Goal: Find specific page/section: Find specific page/section

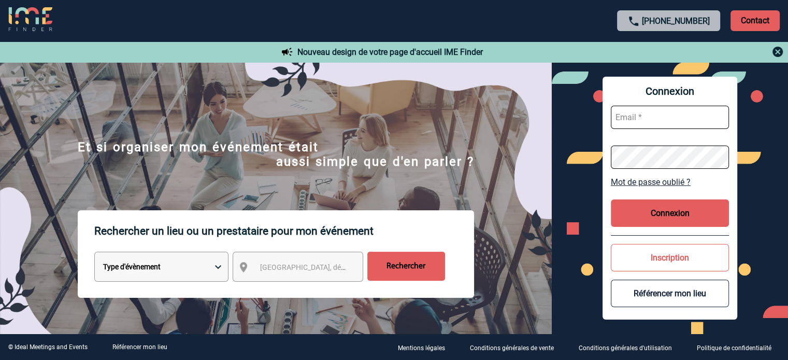
type input "smiladinovic@ime-groupe.com"
click at [682, 213] on button "Connexion" at bounding box center [670, 212] width 118 height 27
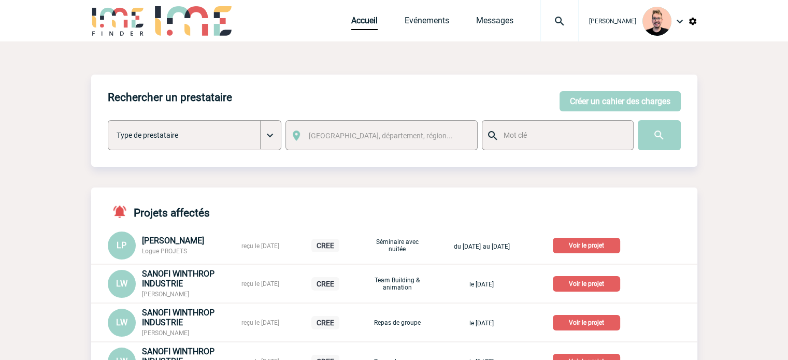
click at [582, 243] on p "Voir le projet" at bounding box center [586, 246] width 67 height 16
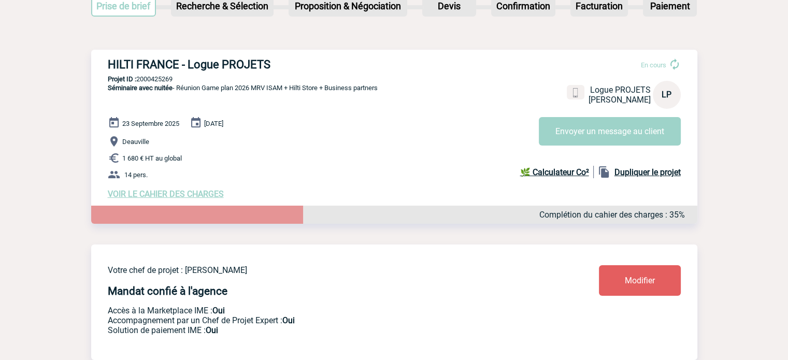
scroll to position [85, 0]
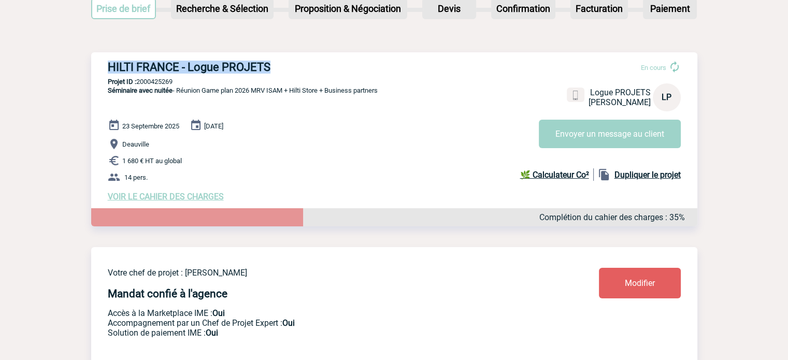
drag, startPoint x: 270, startPoint y: 67, endPoint x: 101, endPoint y: 66, distance: 169.4
click at [101, 66] on div "HILTI FRANCE - Logue PROJETS En cours Logue PROJETS HILTI FRANCE LP Envoyer un …" at bounding box center [394, 130] width 606 height 157
copy h3 "HILTI FRANCE - Logue PROJETS"
click at [149, 80] on p "Projet ID : 2000425269" at bounding box center [394, 82] width 606 height 8
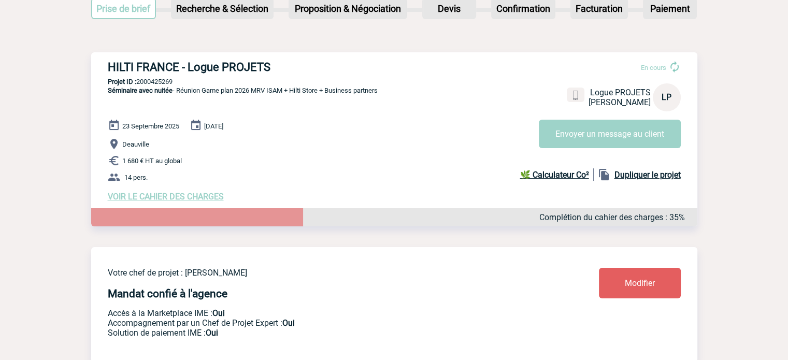
copy p "2000425269"
click at [152, 101] on p "Séminaire avec nuitée - Réunion Game plan 2026 MRV ISAM + Hilti Store + Busines…" at bounding box center [234, 102] width 286 height 33
click at [158, 80] on p "Projet ID : 2000425269" at bounding box center [394, 82] width 606 height 8
copy p "2000425269"
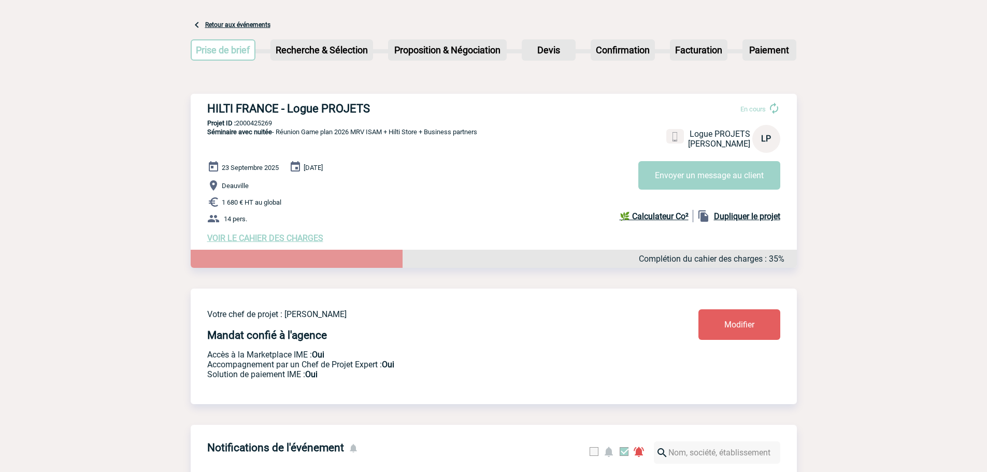
scroll to position [0, 0]
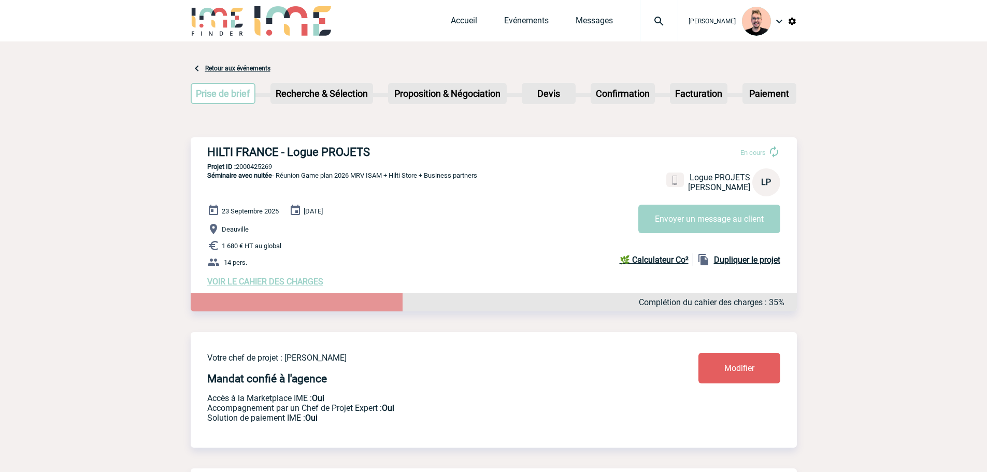
click at [644, 27] on img at bounding box center [658, 21] width 37 height 12
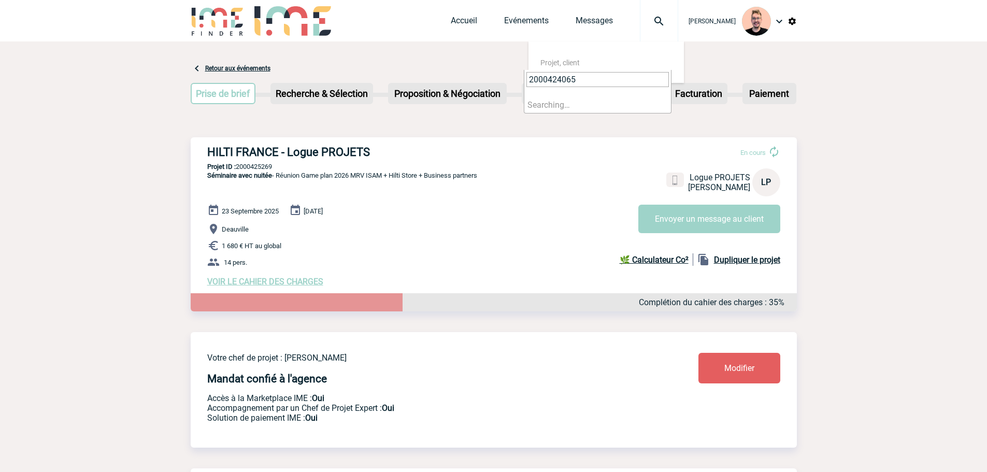
type input "2000424065"
select select "23566"
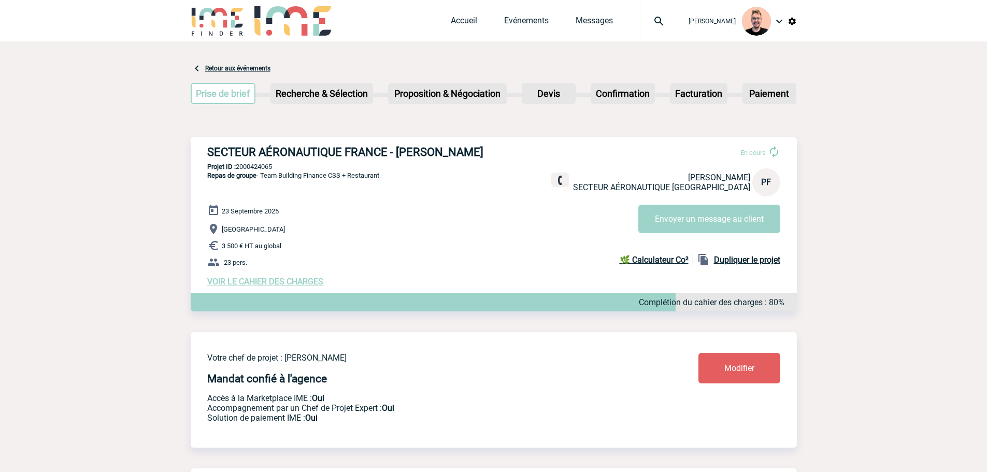
click at [461, 151] on h3 "SECTEUR AÉRONAUTIQUE FRANCE - Pauline FACEK" at bounding box center [362, 152] width 311 height 13
copy h3 "FACEK"
click at [420, 153] on h3 "SECTEUR AÉRONAUTIQUE FRANCE - Pauline FACEK" at bounding box center [362, 152] width 311 height 13
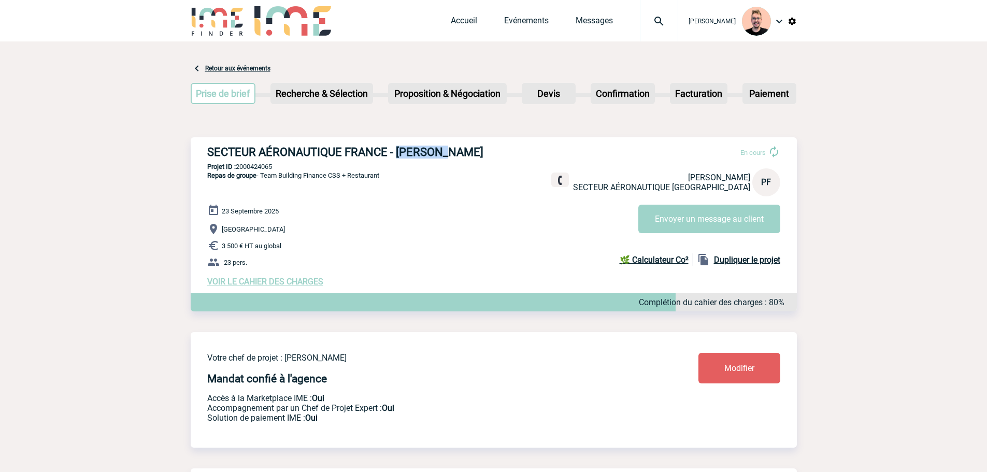
copy h3 "Pauline"
click at [434, 166] on p "Projet ID : 2000424065" at bounding box center [494, 167] width 606 height 8
drag, startPoint x: 398, startPoint y: 152, endPoint x: 466, endPoint y: 151, distance: 68.4
click at [466, 151] on h3 "SECTEUR AÉRONAUTIQUE FRANCE - Pauline FACEK" at bounding box center [362, 152] width 311 height 13
copy h3 "Pauline FACEK"
